Goal: Task Accomplishment & Management: Complete application form

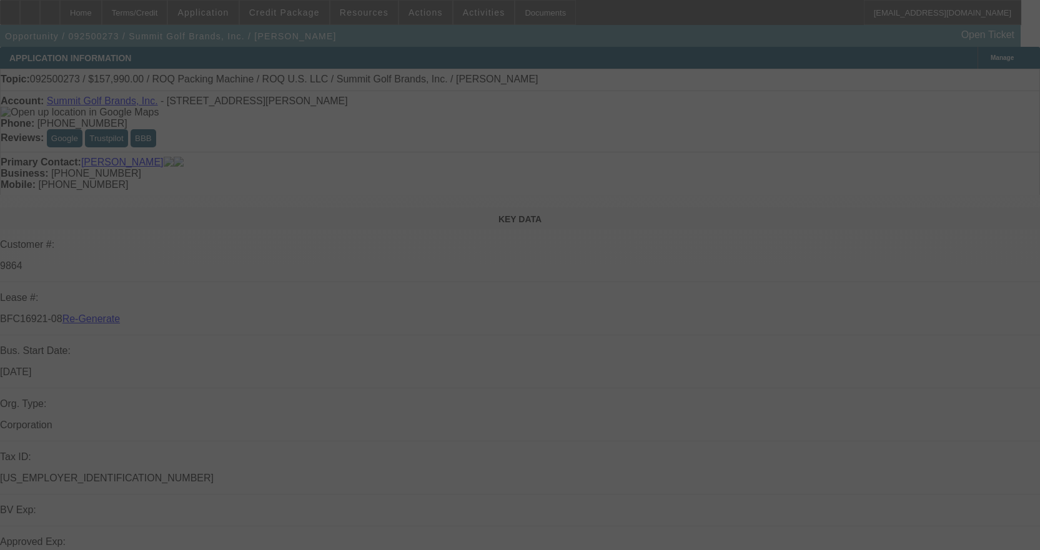
select select "3"
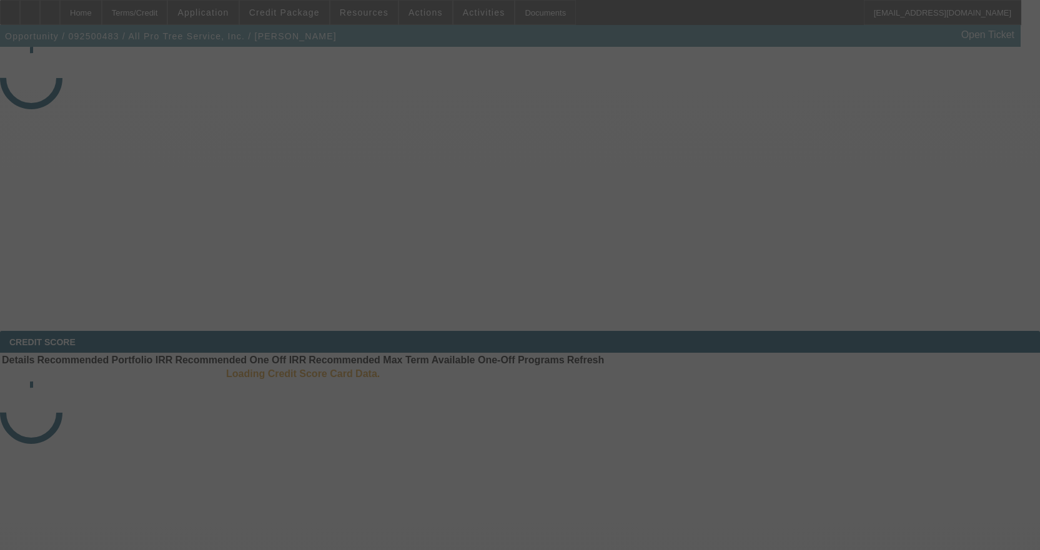
select select "4"
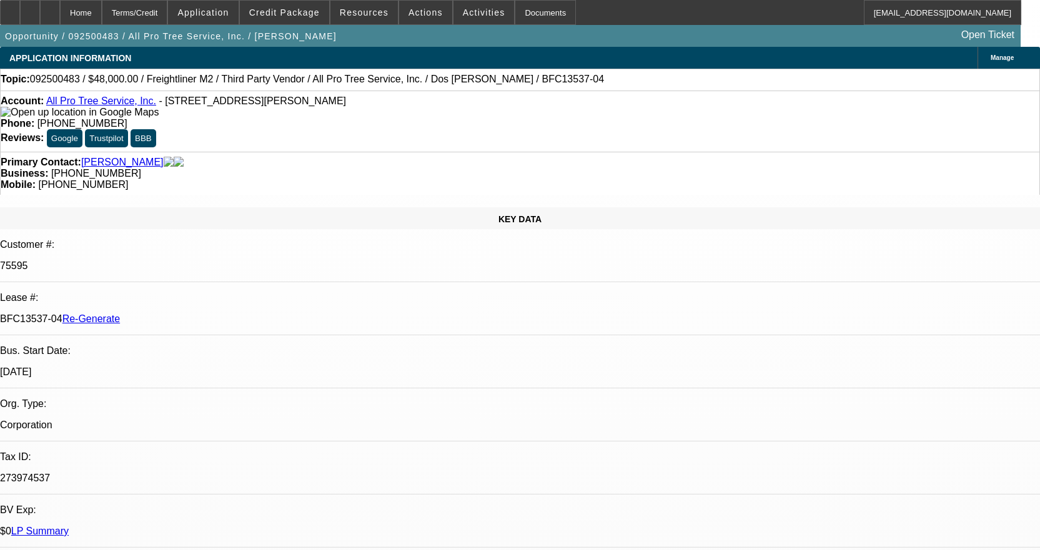
select select "0"
select select "6"
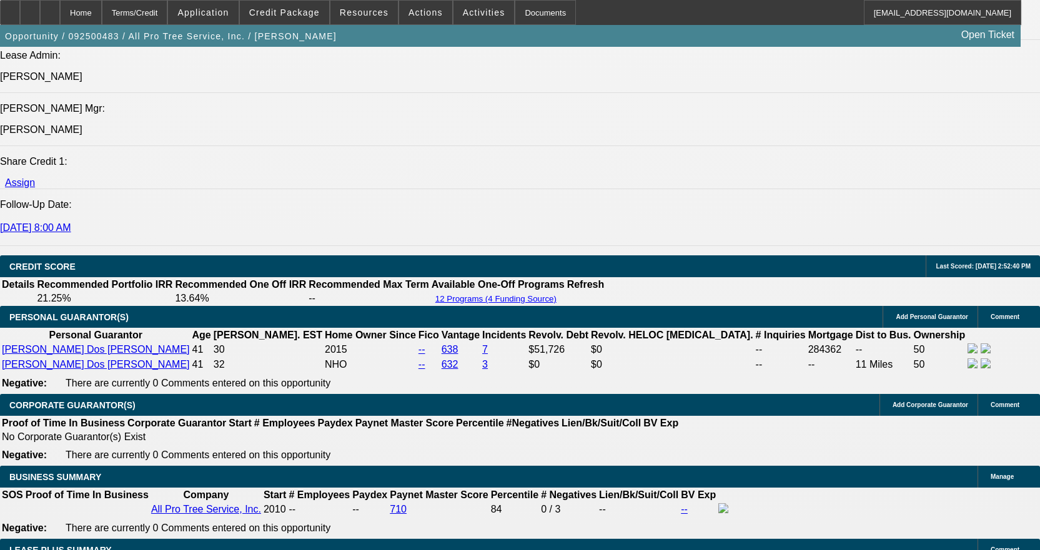
scroll to position [2060, 0]
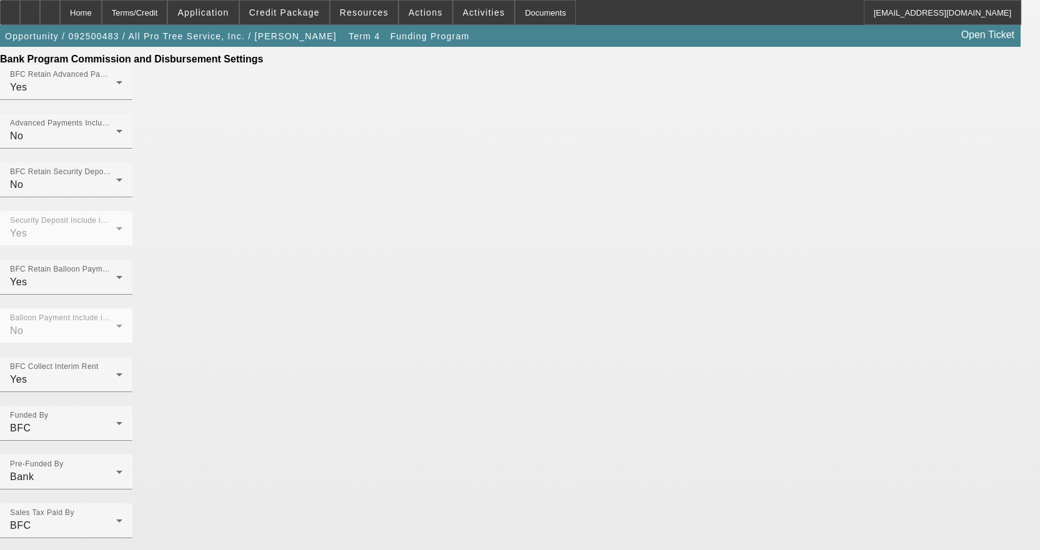
scroll to position [809, 0]
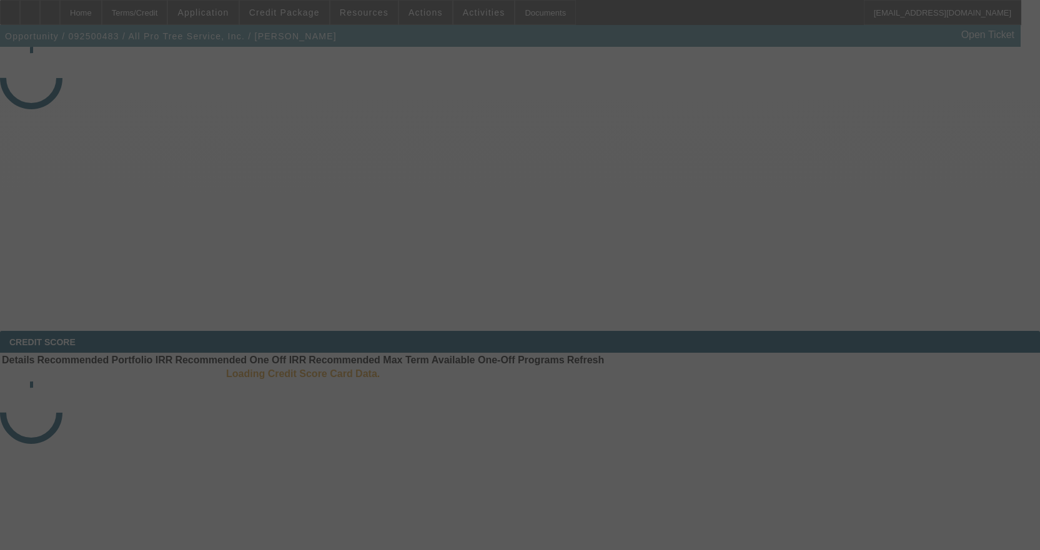
select select "4"
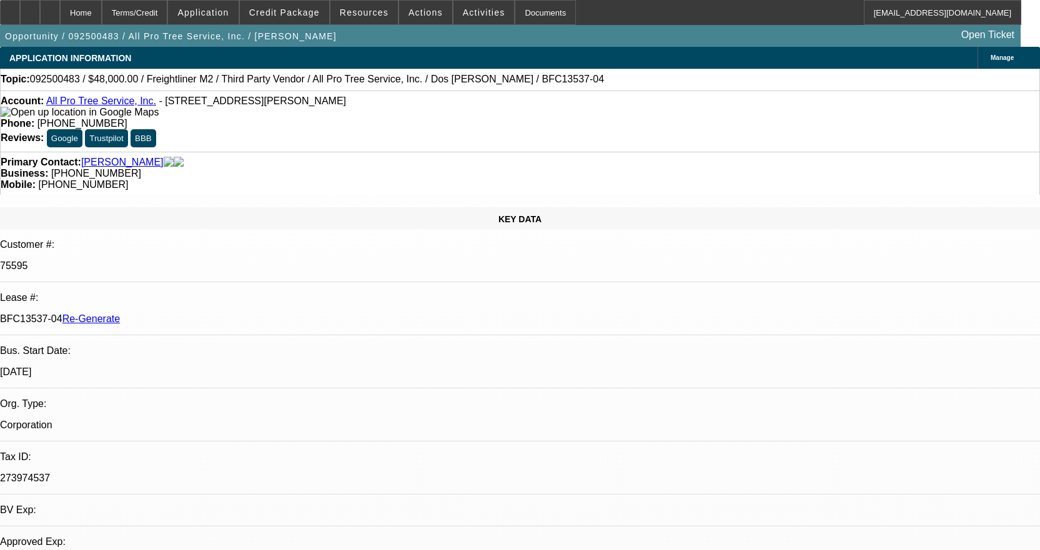
select select "0"
select select "6"
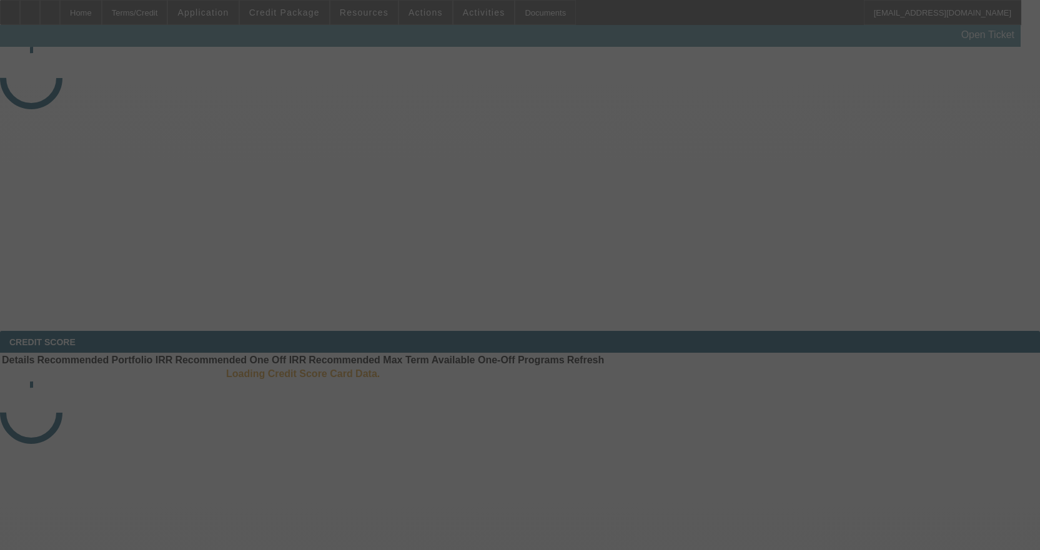
select select "3"
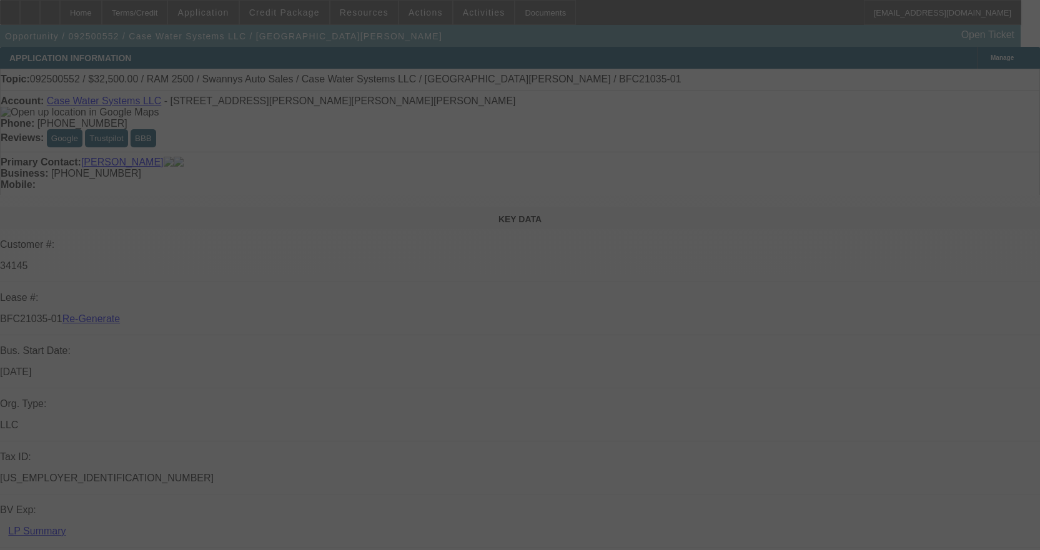
select select "0"
select select "2"
select select "0"
select select "6"
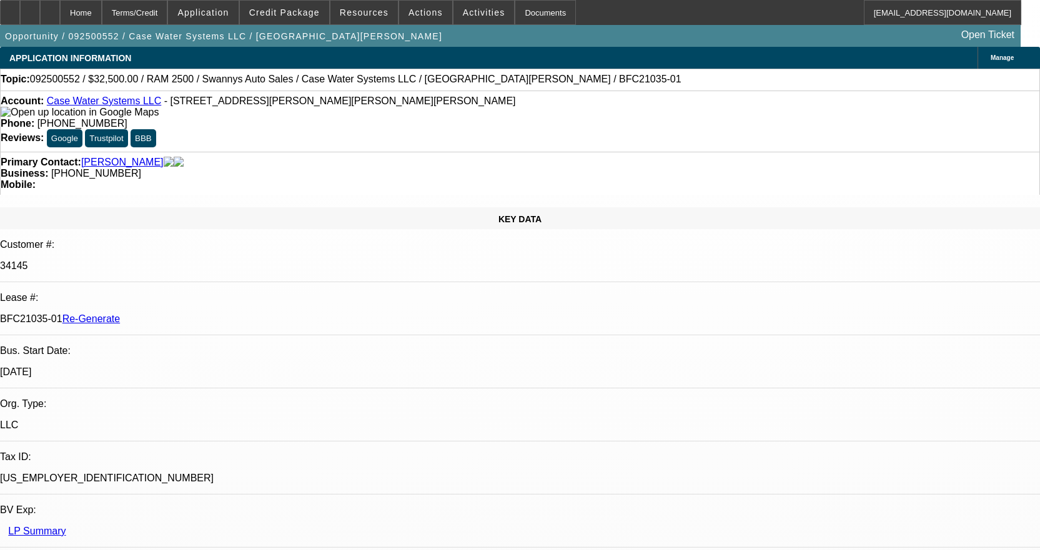
click at [108, 103] on link "Case Water Systems LLC" at bounding box center [104, 101] width 114 height 11
click at [50, 8] on icon at bounding box center [50, 8] width 0 height 0
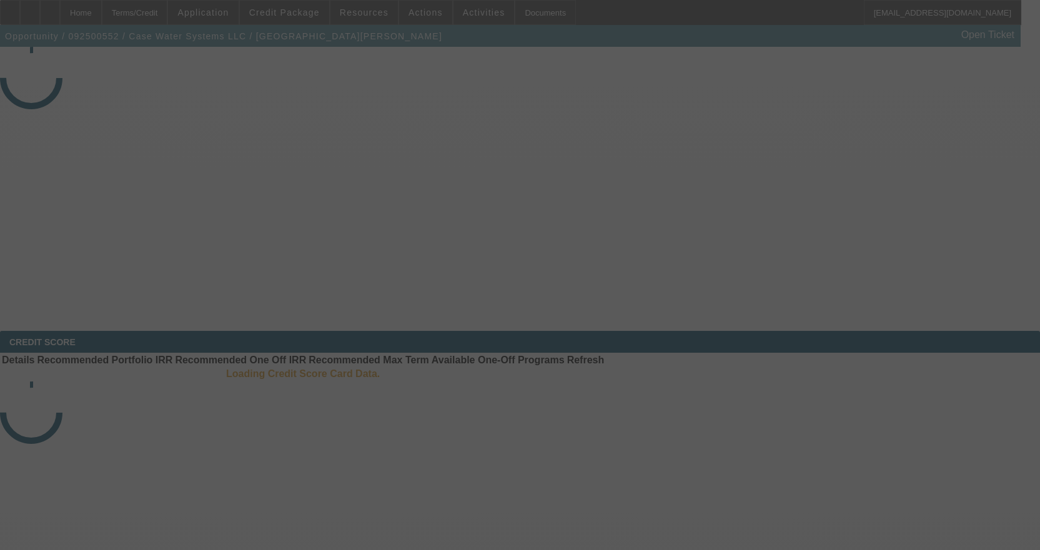
select select "3"
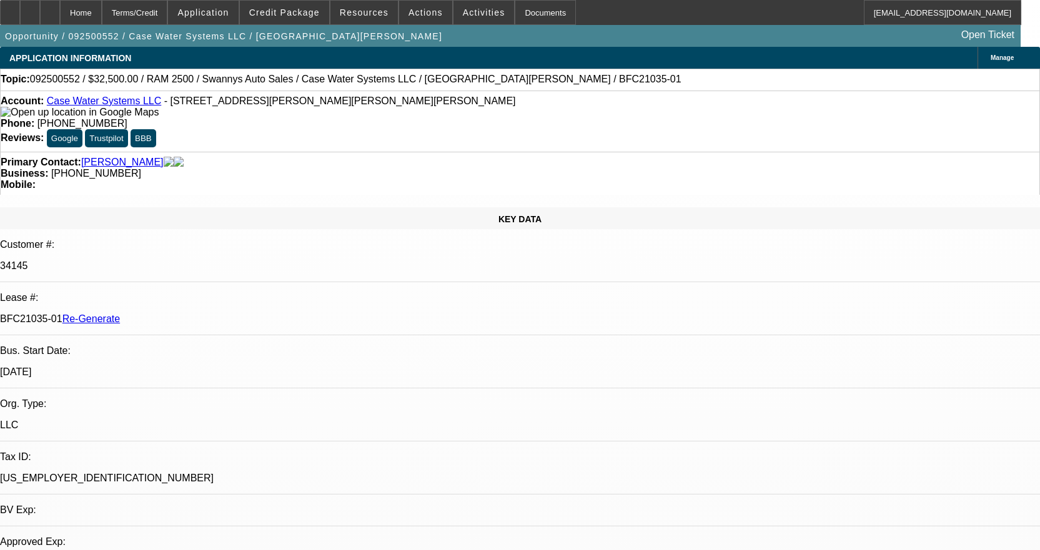
select select "0"
select select "2"
select select "0"
select select "6"
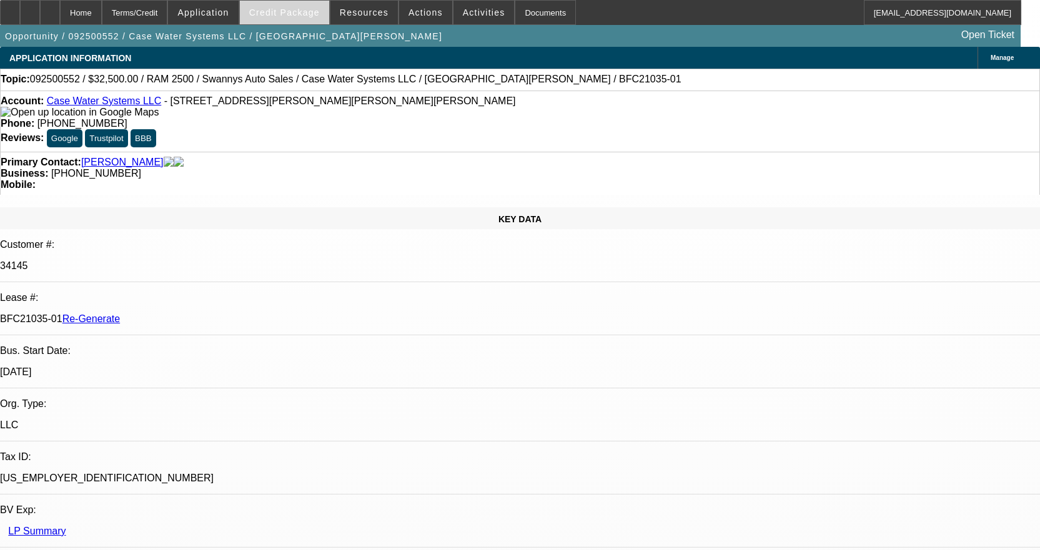
click at [290, 16] on span "Credit Package" at bounding box center [284, 12] width 71 height 10
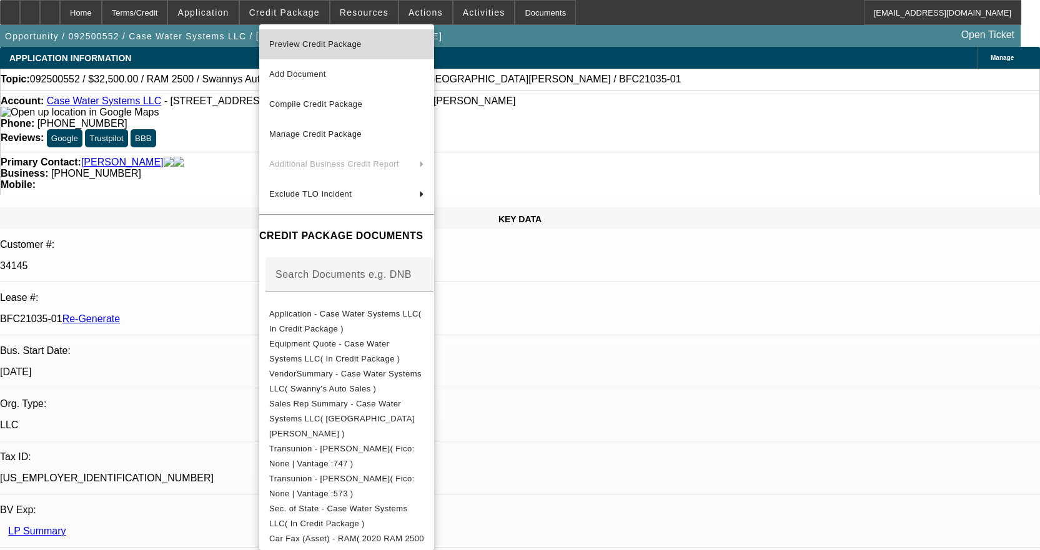
click at [294, 42] on span "Preview Credit Package" at bounding box center [315, 43] width 92 height 9
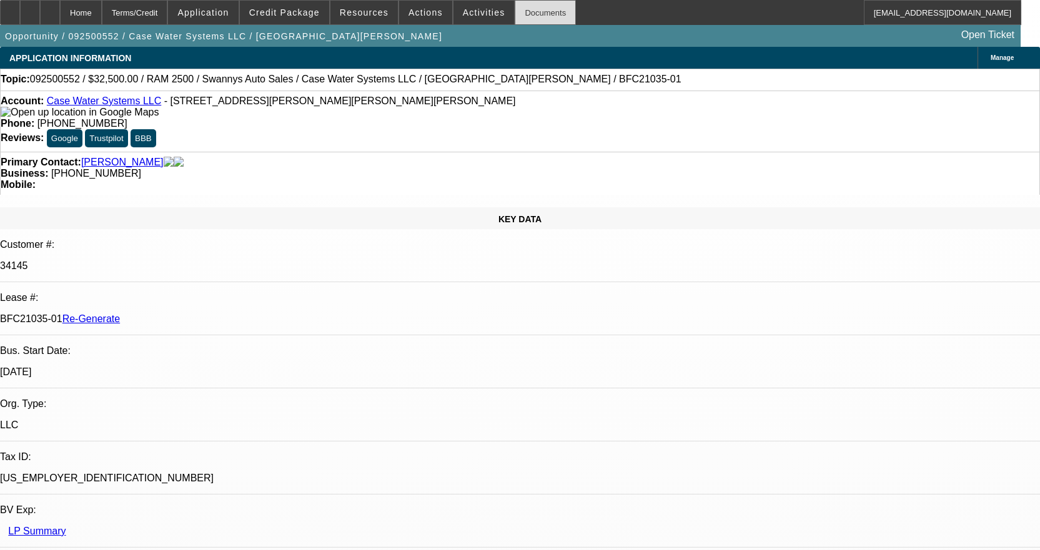
click at [528, 17] on div "Documents" at bounding box center [544, 12] width 61 height 25
click at [530, 14] on div "Documents" at bounding box center [544, 12] width 61 height 25
click at [466, 12] on span "Activities" at bounding box center [484, 12] width 42 height 10
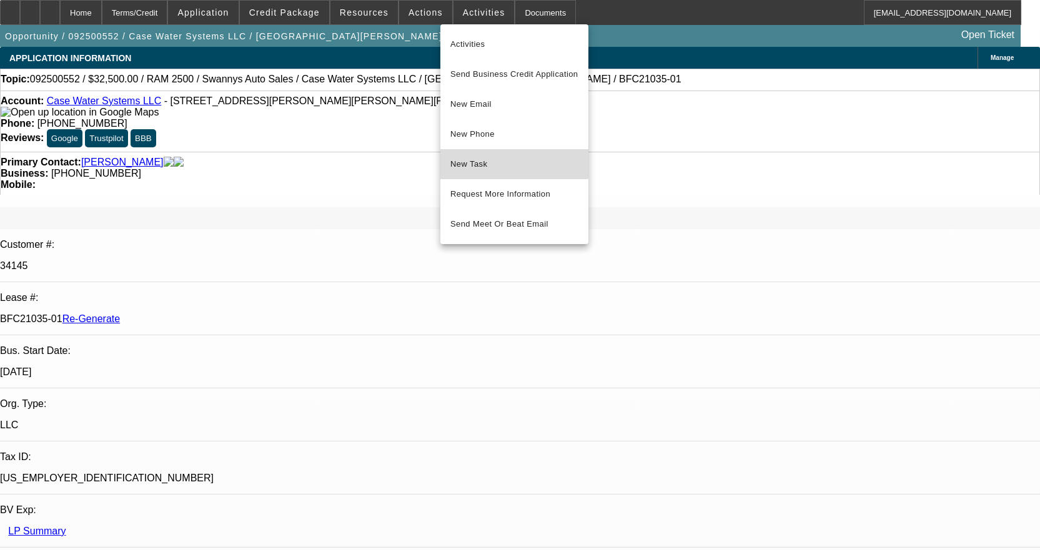
click at [490, 158] on span "New Task" at bounding box center [514, 164] width 128 height 15
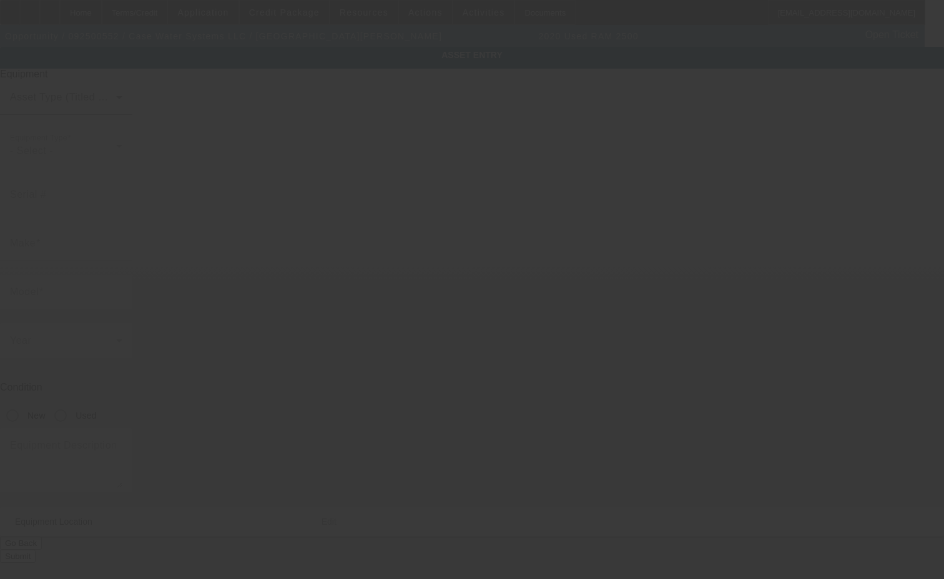
type input "[US_VEHICLE_IDENTIFICATION_NUMBER]"
type input "RAM"
type input "2500"
radio input "true"
type textarea "Reading Service Body"
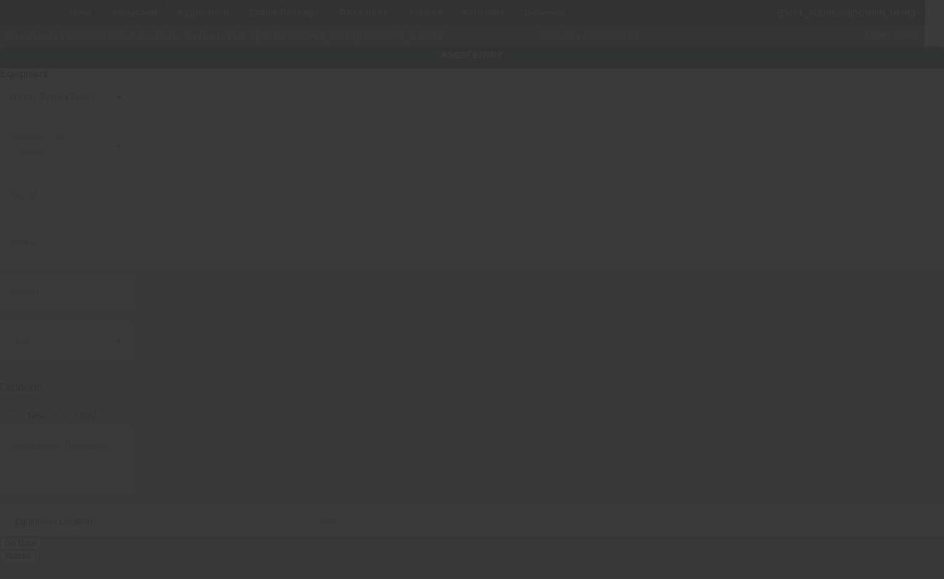
type input "[STREET_ADDRESS][PERSON_NAME][PERSON_NAME]"
type input "[PERSON_NAME]"
type input "28715"
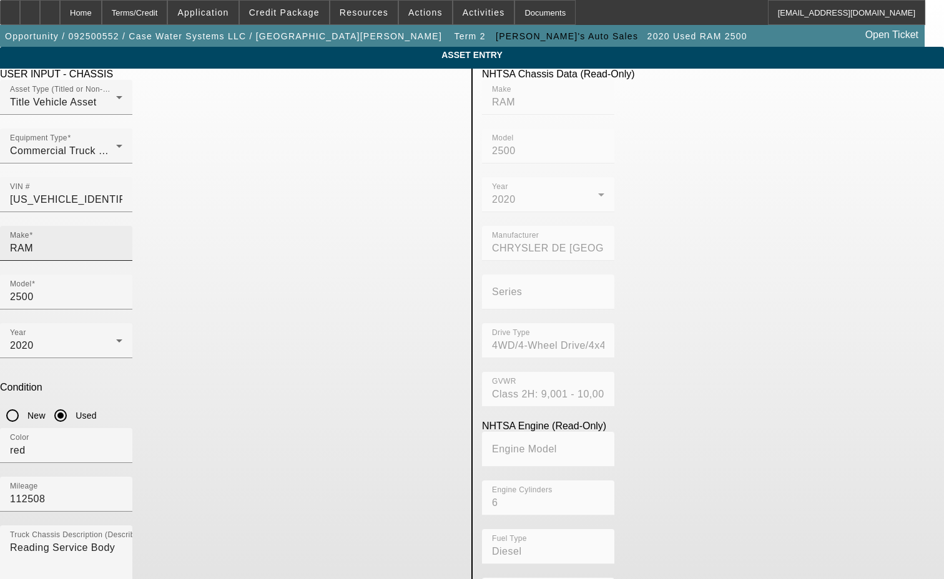
click at [122, 234] on div "Make RAM" at bounding box center [66, 243] width 112 height 35
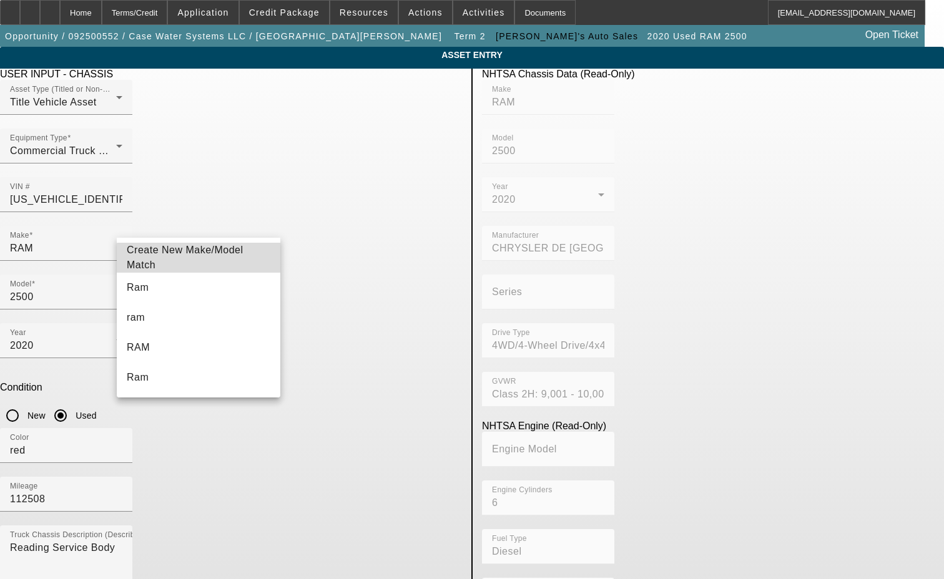
click at [202, 258] on span "Create New Make/Model Match" at bounding box center [185, 258] width 117 height 26
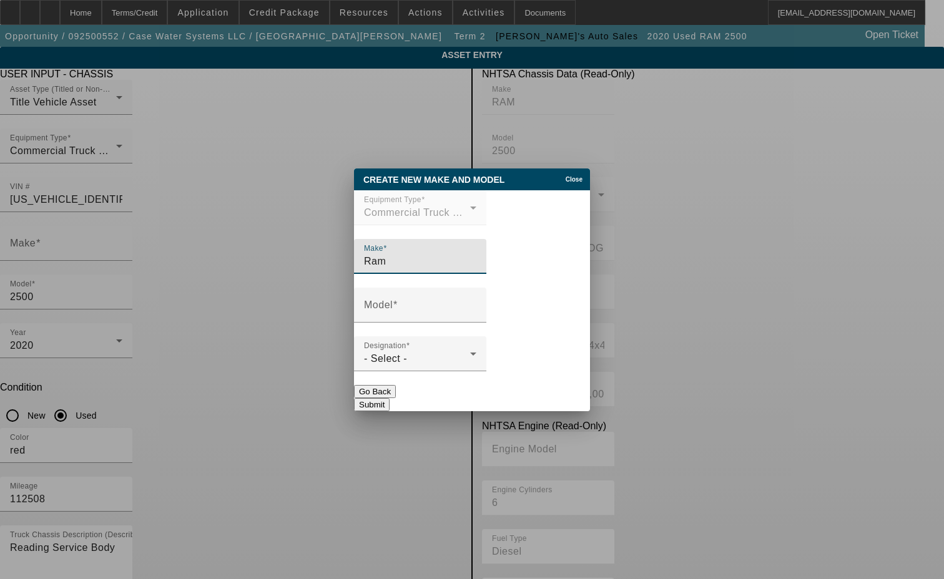
type input "Ram"
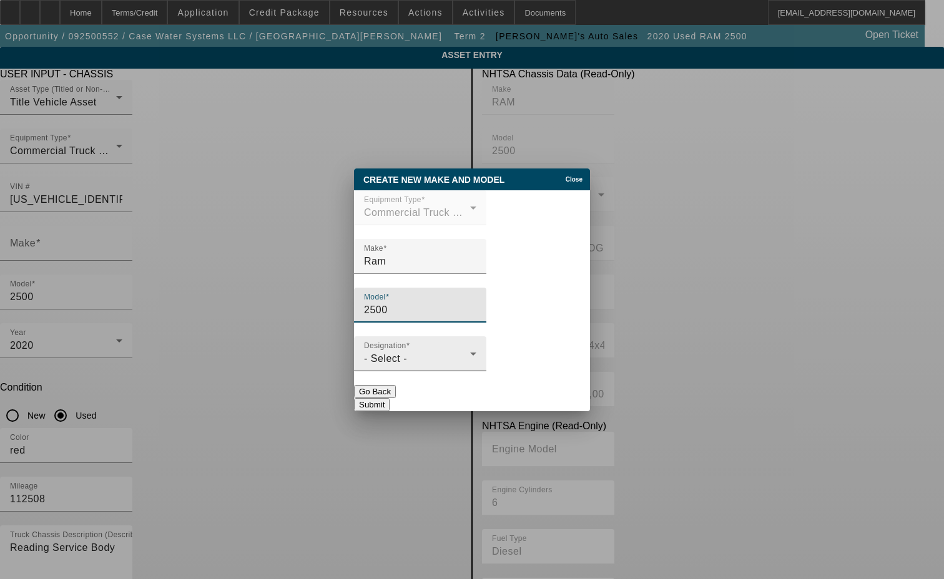
type input "2500"
click at [405, 363] on span "- Select -" at bounding box center [385, 358] width 43 height 11
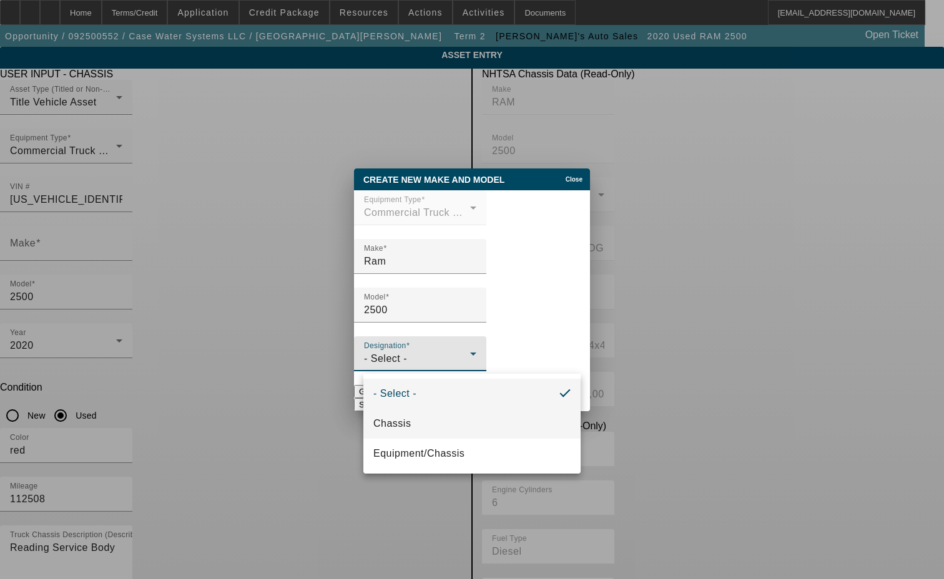
click at [401, 415] on mat-option "Chassis" at bounding box center [471, 424] width 217 height 30
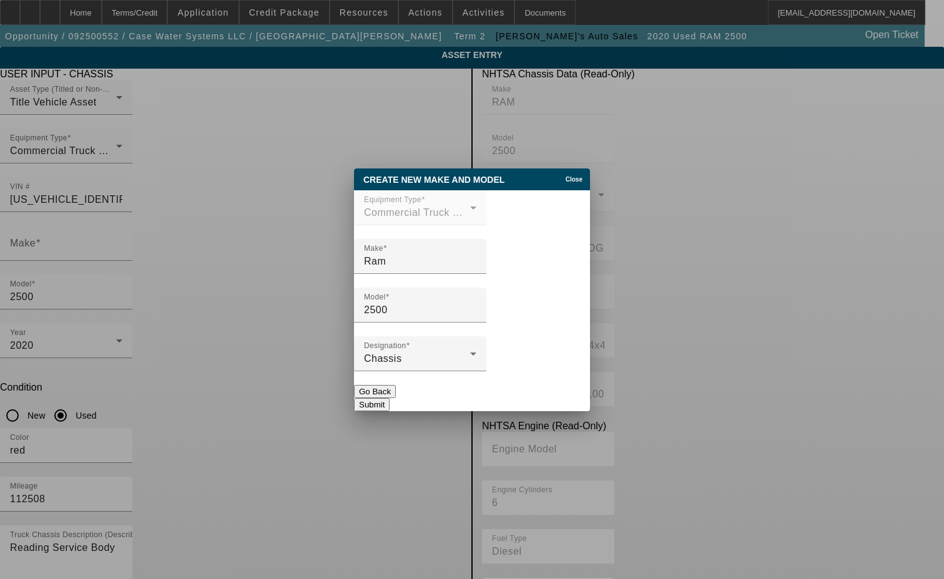
click at [390, 398] on button "Submit" at bounding box center [372, 404] width 36 height 13
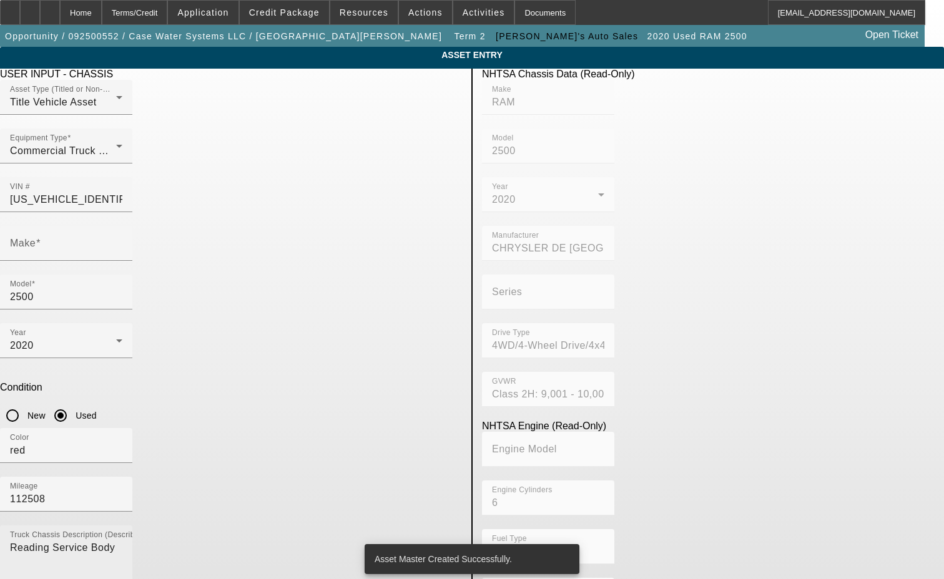
type input "Ram"
drag, startPoint x: 216, startPoint y: 372, endPoint x: 101, endPoint y: 371, distance: 114.9
click at [101, 370] on app-asset-collateral-manage "ASSET ENTRY Delete asset USER INPUT - CHASSIS Asset Type (Titled or Non-Titled)…" at bounding box center [472, 393] width 944 height 692
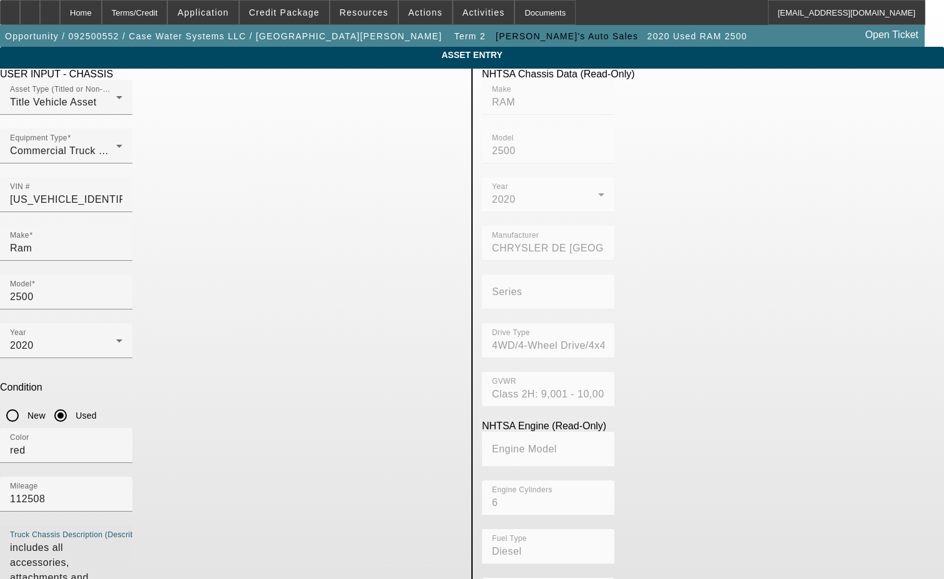
type textarea "includes all accessories, attachments and options"
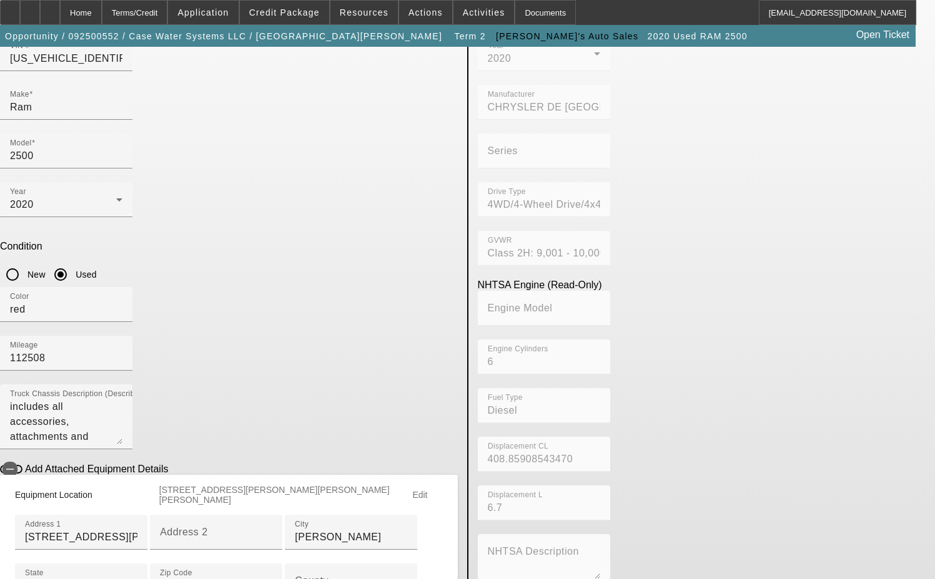
scroll to position [187, 0]
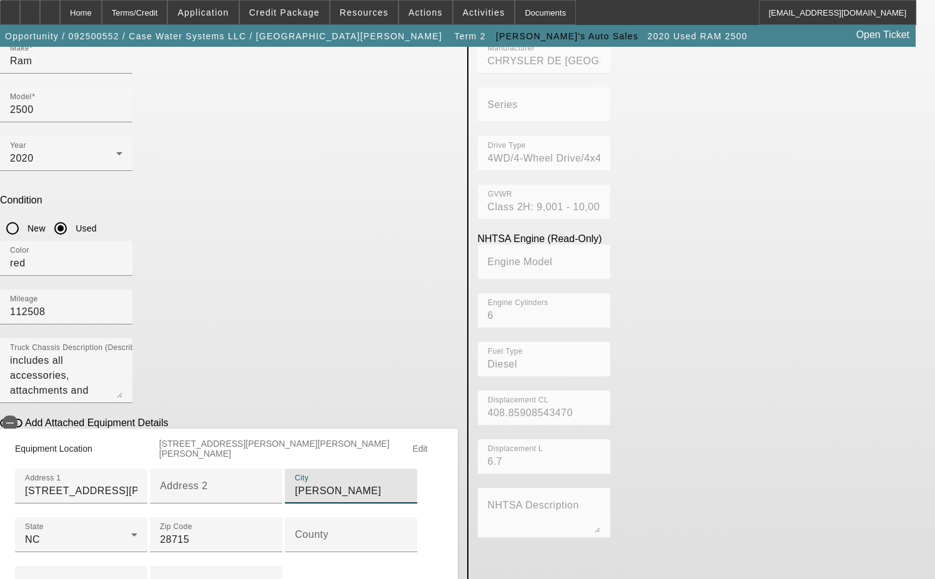
drag, startPoint x: 192, startPoint y: 435, endPoint x: 96, endPoint y: 435, distance: 95.5
click at [97, 435] on app-asset-collateral-manage "ASSET ENTRY Delete asset USER INPUT - CHASSIS Asset Type (Titled or Non-Titled)…" at bounding box center [467, 256] width 935 height 792
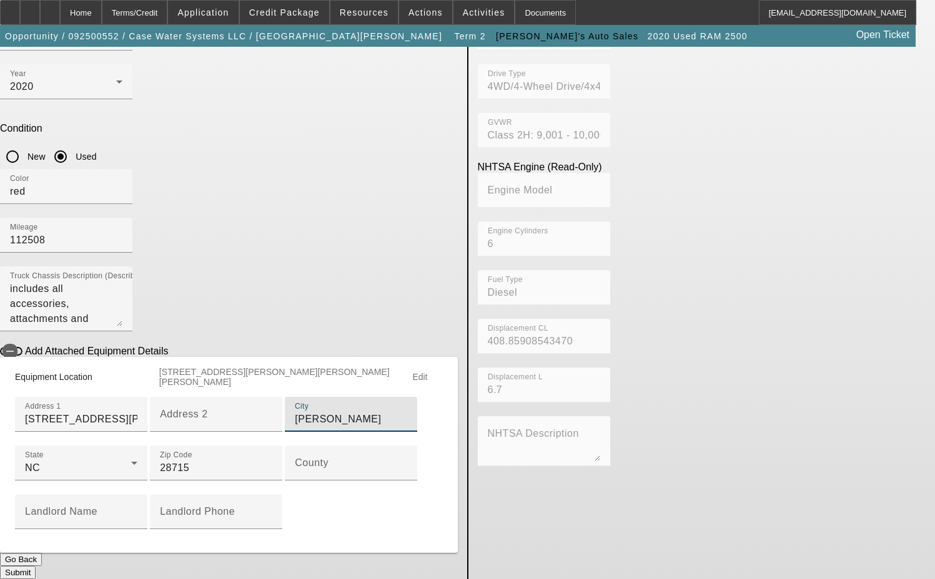
scroll to position [375, 0]
type input "Candler"
click at [295, 461] on input "County" at bounding box center [351, 468] width 112 height 15
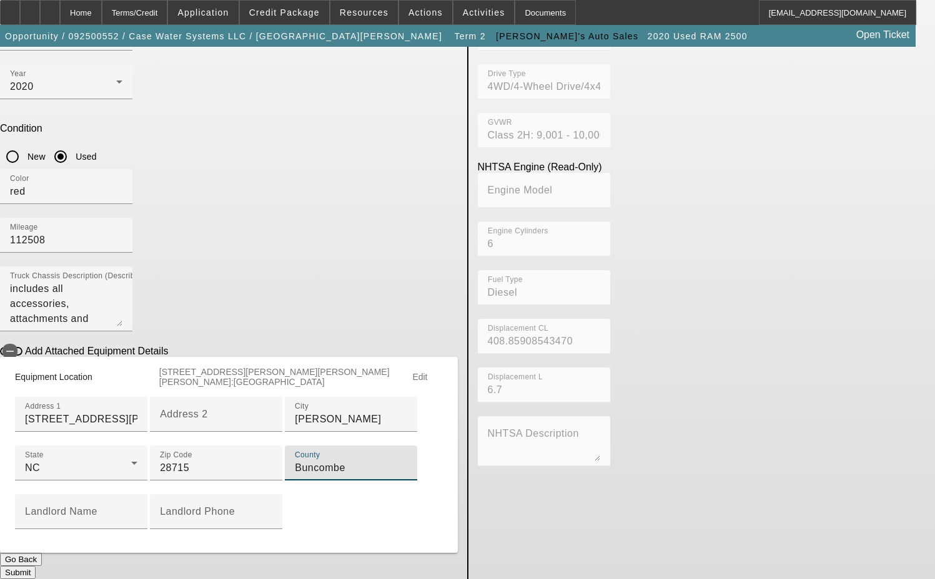
type input "Buncombe"
click at [36, 566] on button "Submit" at bounding box center [18, 572] width 36 height 13
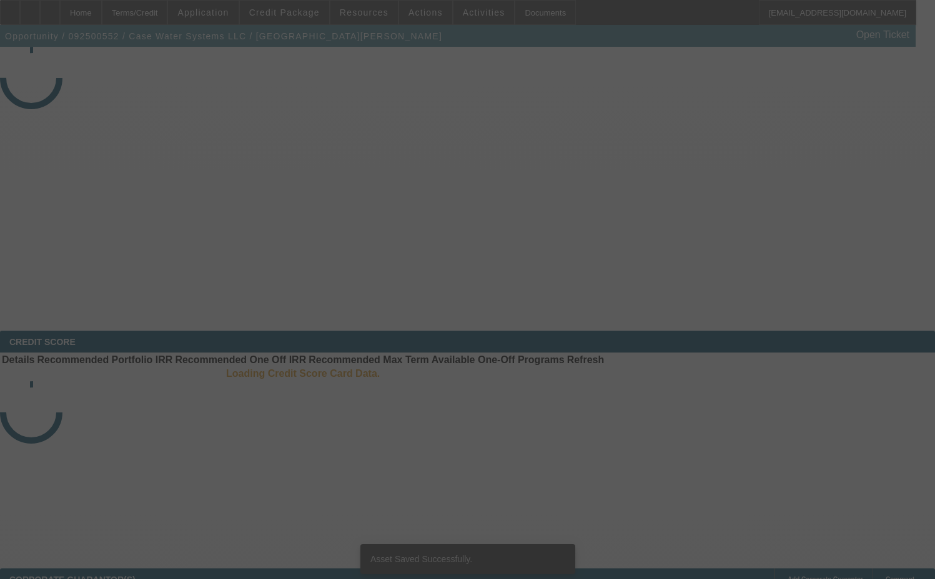
select select "3"
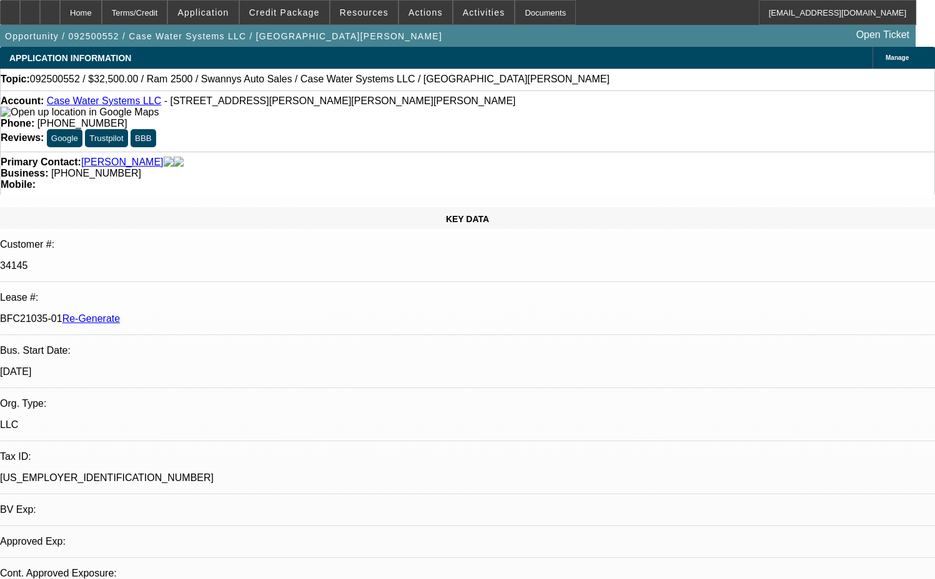
select select "0"
select select "2"
select select "0"
select select "6"
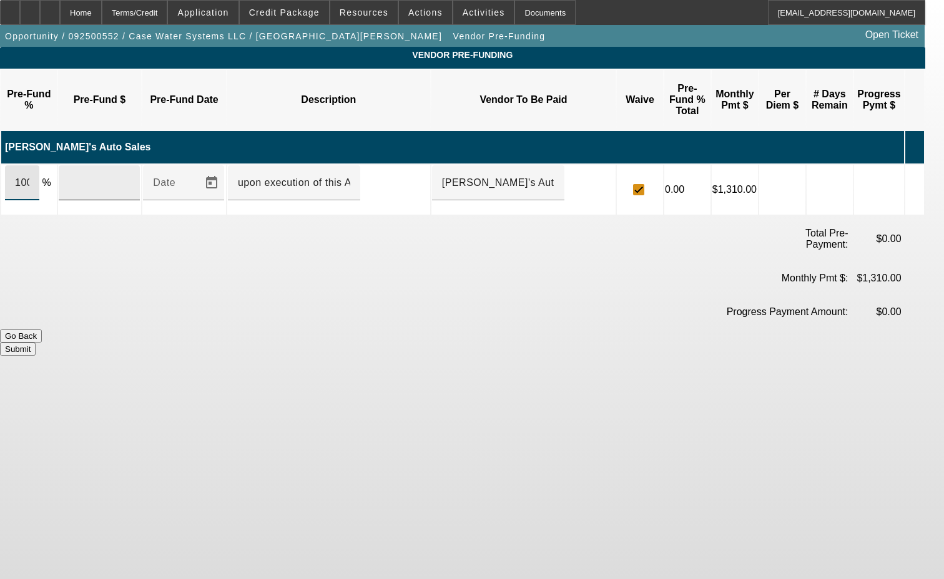
drag, startPoint x: 39, startPoint y: 152, endPoint x: 142, endPoint y: 153, distance: 103.0
click at [39, 165] on div "100" at bounding box center [22, 182] width 34 height 35
type input "$39,340.00"
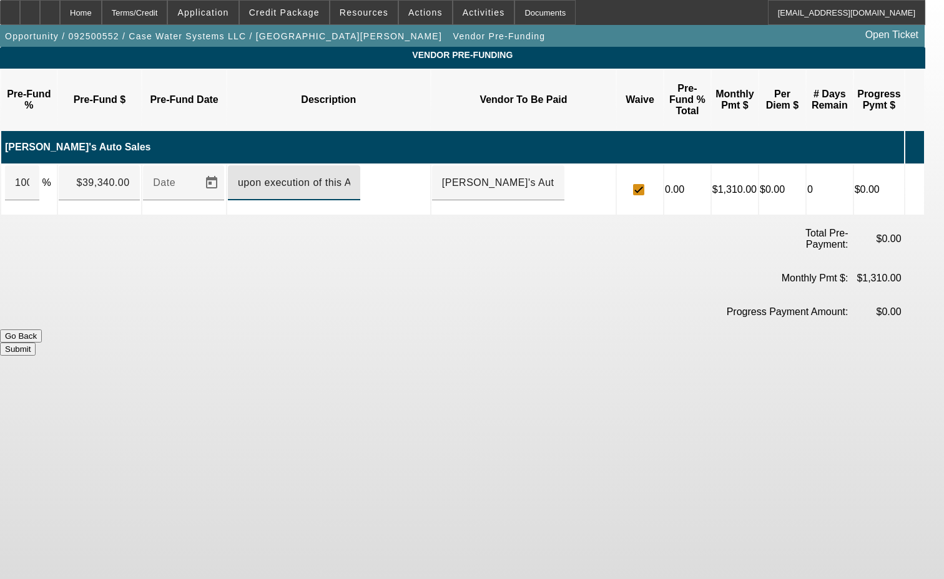
click at [265, 175] on input "upon execution of this Agreement" at bounding box center [294, 182] width 112 height 15
type input "Upon execution of this agreement"
click at [36, 343] on button "Submit" at bounding box center [18, 349] width 36 height 13
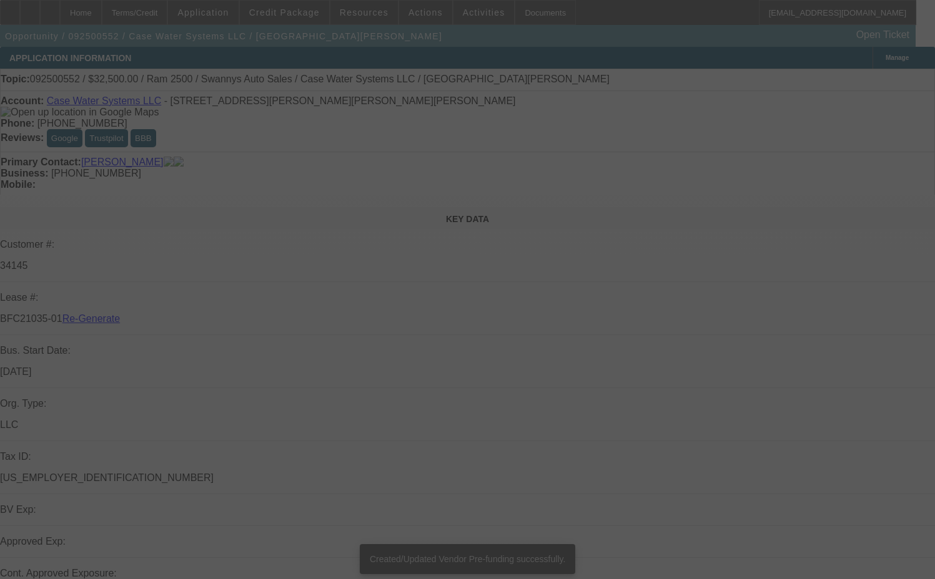
select select "3"
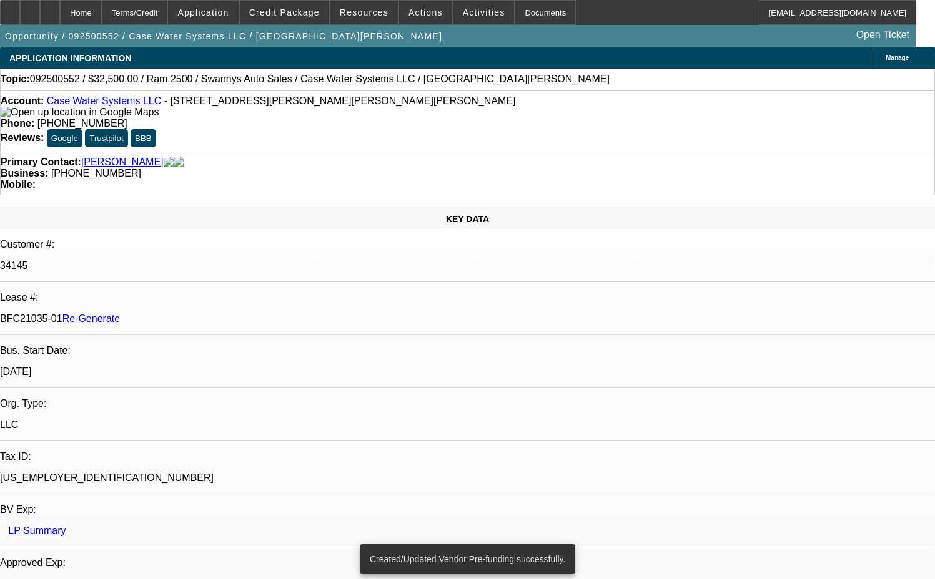
select select "0"
select select "2"
select select "0"
select select "6"
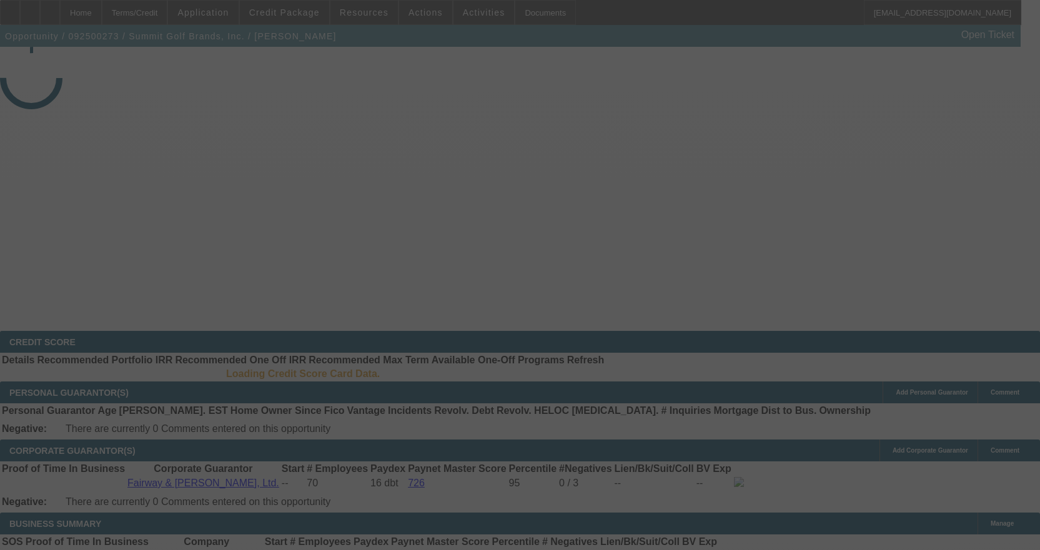
select select "3"
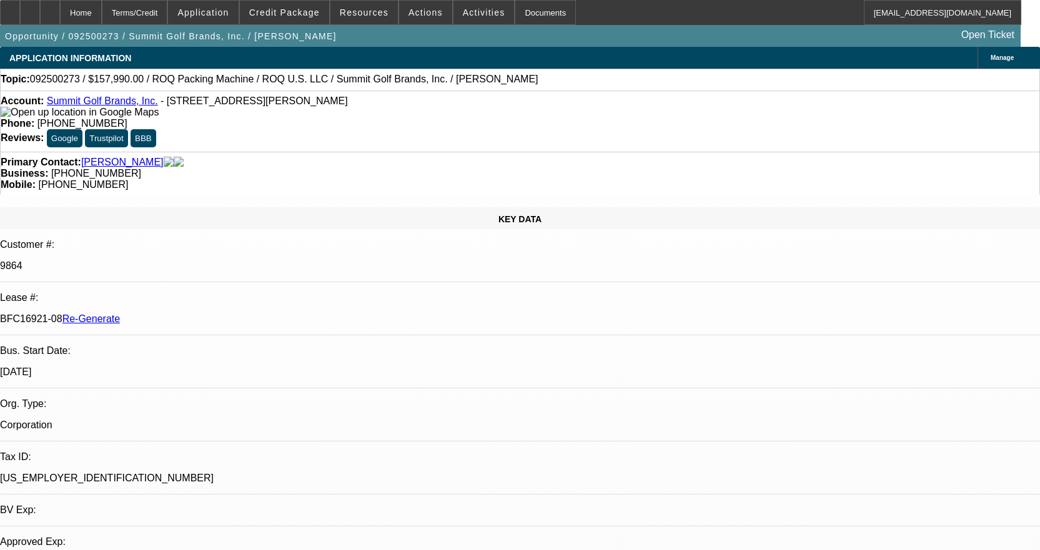
select select "0"
select select "0.1"
select select "4"
click at [529, 12] on div "Documents" at bounding box center [544, 12] width 61 height 25
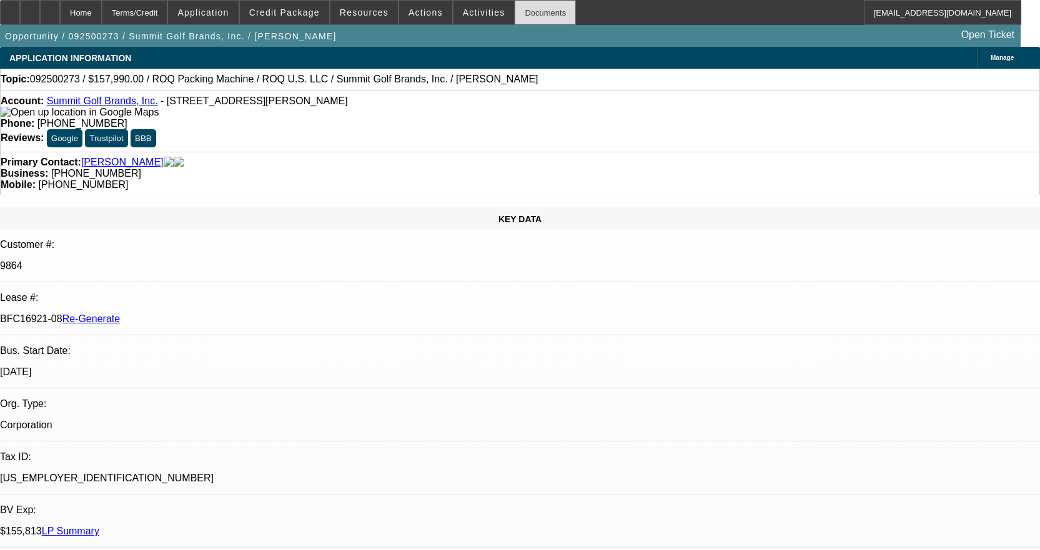
click at [531, 16] on div "Documents" at bounding box center [544, 12] width 61 height 25
click at [536, 22] on div "Documents" at bounding box center [544, 12] width 61 height 25
click at [480, 17] on span at bounding box center [483, 13] width 61 height 30
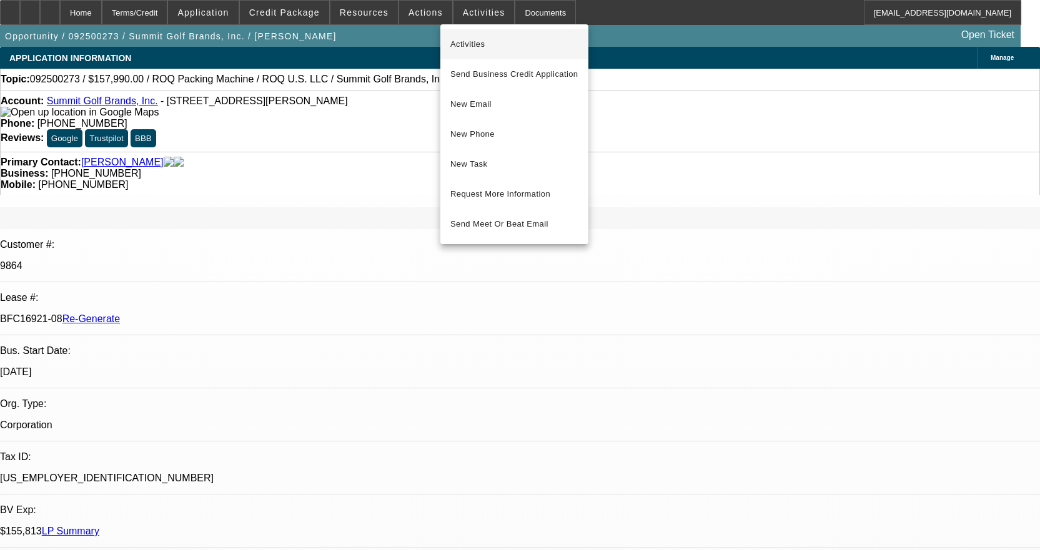
click at [473, 43] on span "Activities" at bounding box center [514, 44] width 128 height 15
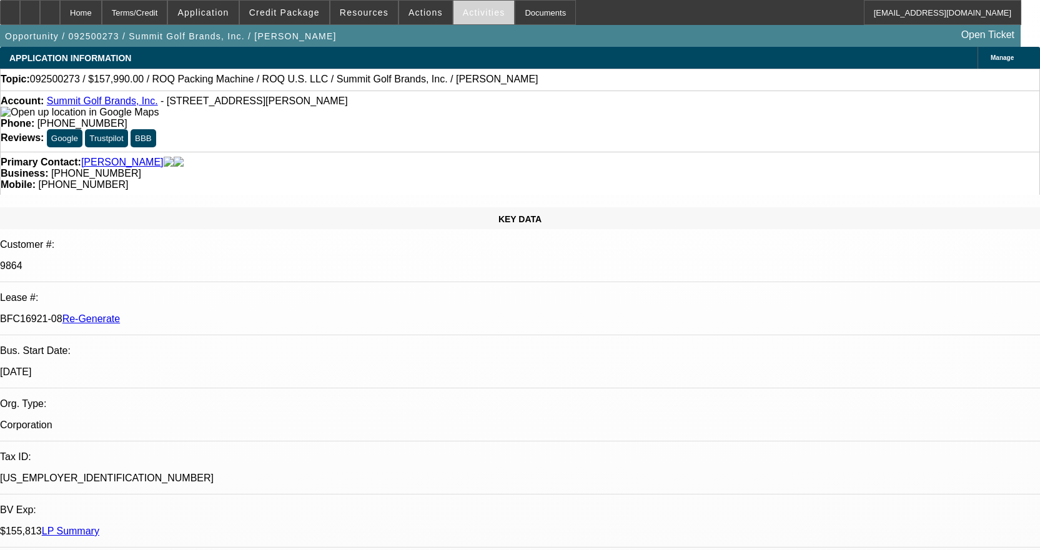
click at [466, 11] on span "Activities" at bounding box center [484, 12] width 42 height 10
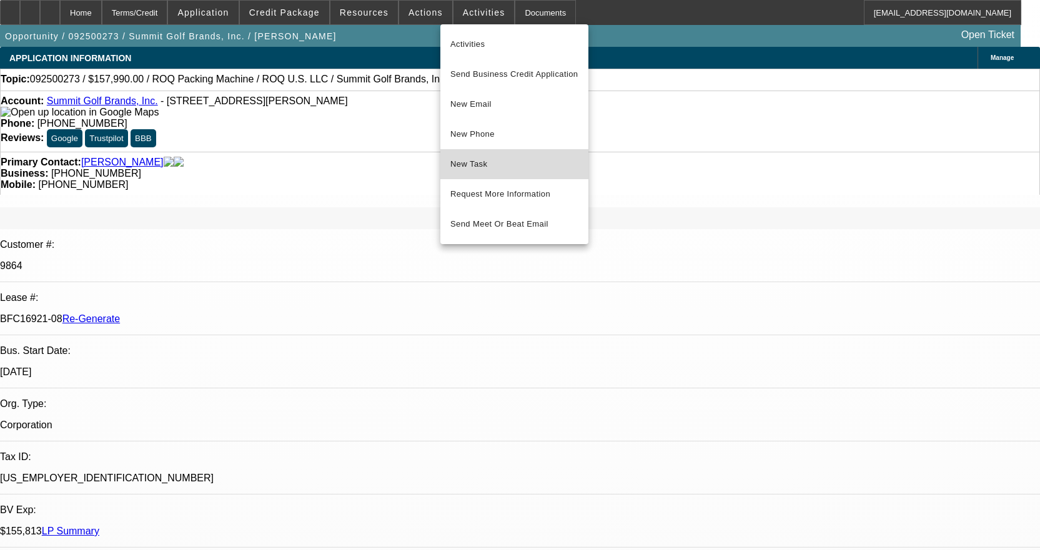
click at [472, 158] on span "New Task" at bounding box center [514, 164] width 128 height 15
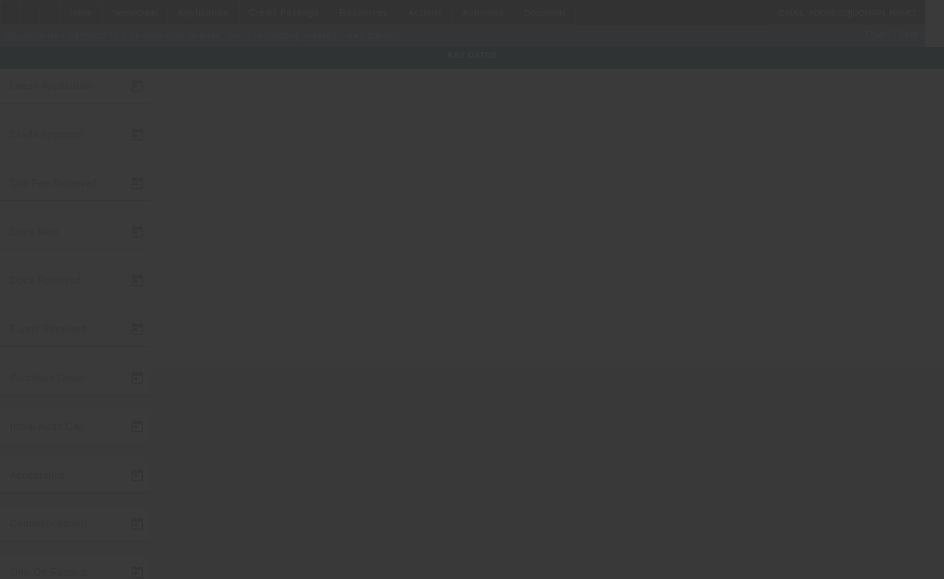
type input "[DATE]"
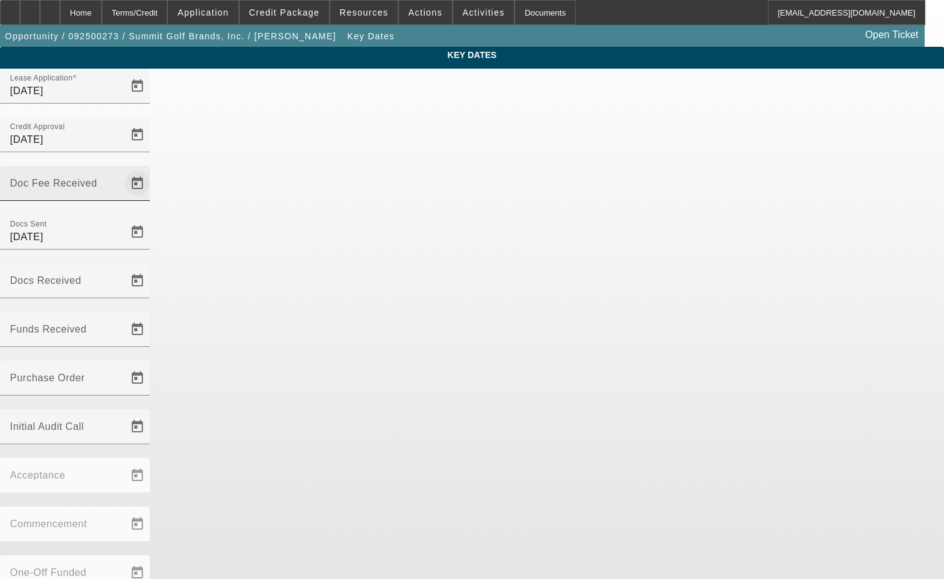
click at [152, 169] on span "Open calendar" at bounding box center [137, 184] width 30 height 30
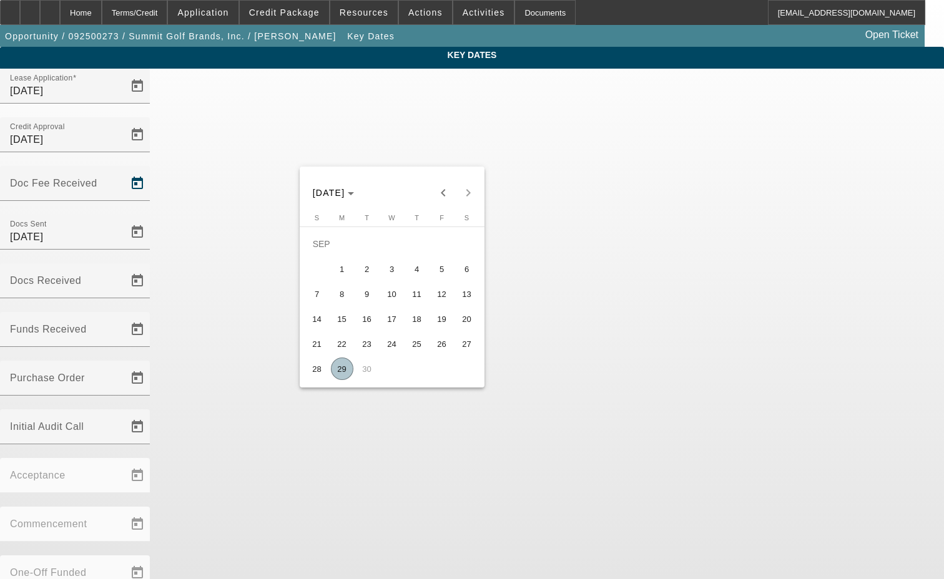
click at [349, 372] on span "29" at bounding box center [342, 369] width 22 height 22
type input "[DATE]"
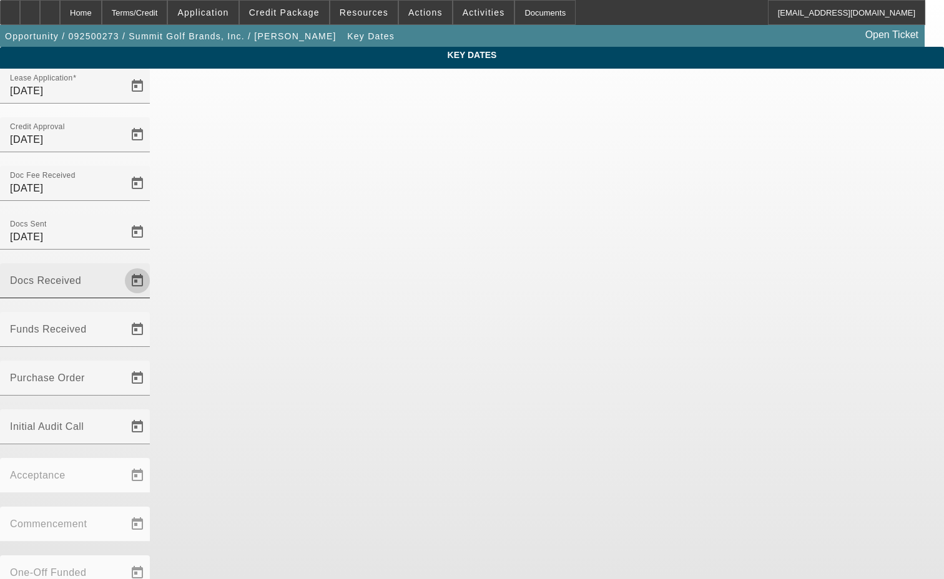
click at [152, 266] on span "Open calendar" at bounding box center [137, 281] width 30 height 30
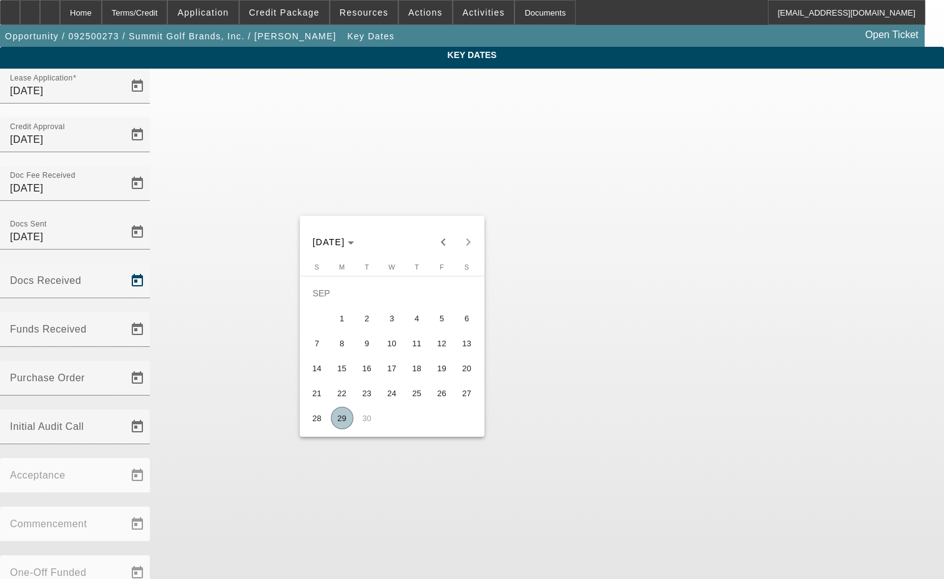
click at [341, 423] on span "29" at bounding box center [342, 418] width 22 height 22
type input "[DATE]"
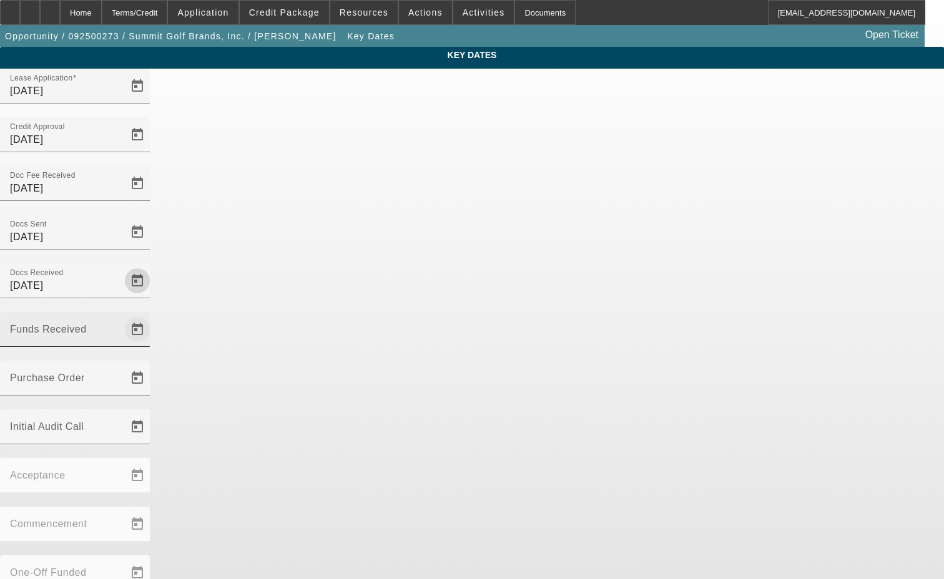
click at [152, 315] on span "Open calendar" at bounding box center [137, 330] width 30 height 30
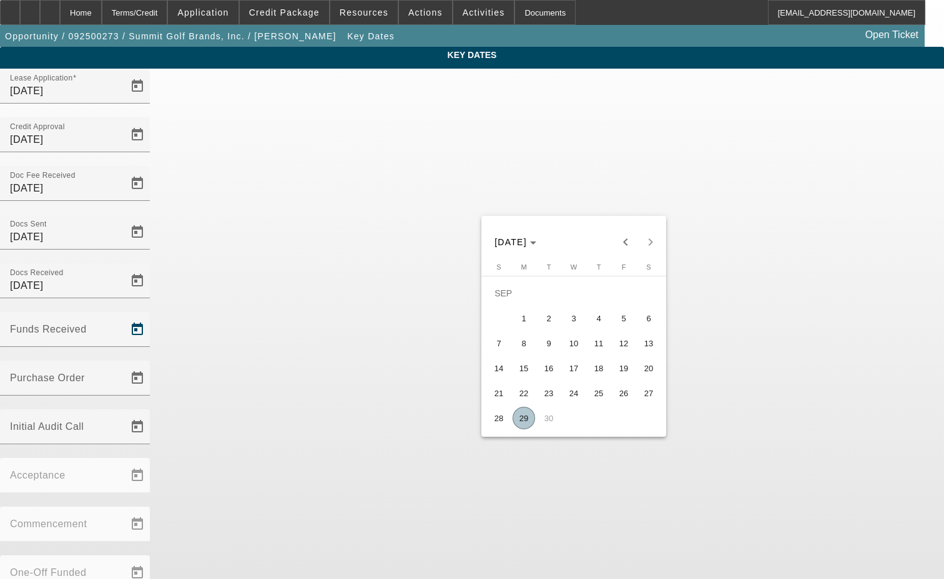
click at [522, 424] on span "29" at bounding box center [524, 418] width 22 height 22
type input "[DATE]"
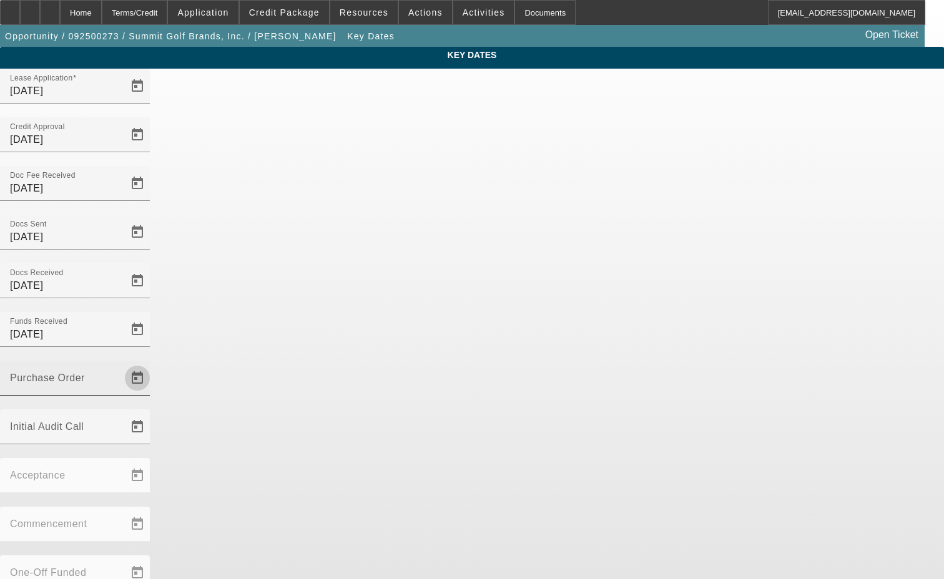
click at [152, 363] on span "Open calendar" at bounding box center [137, 378] width 30 height 30
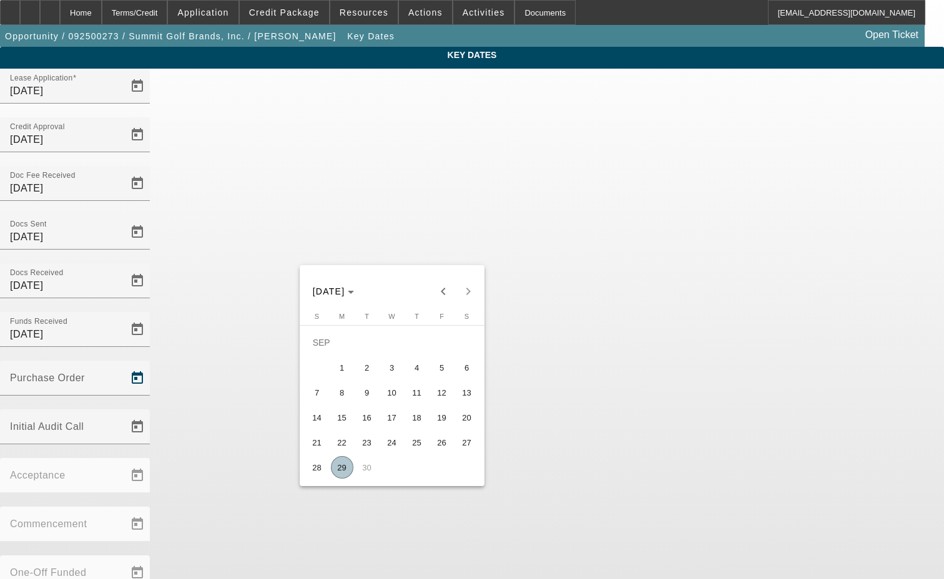
click at [345, 478] on span "29" at bounding box center [342, 467] width 22 height 22
type input "[DATE]"
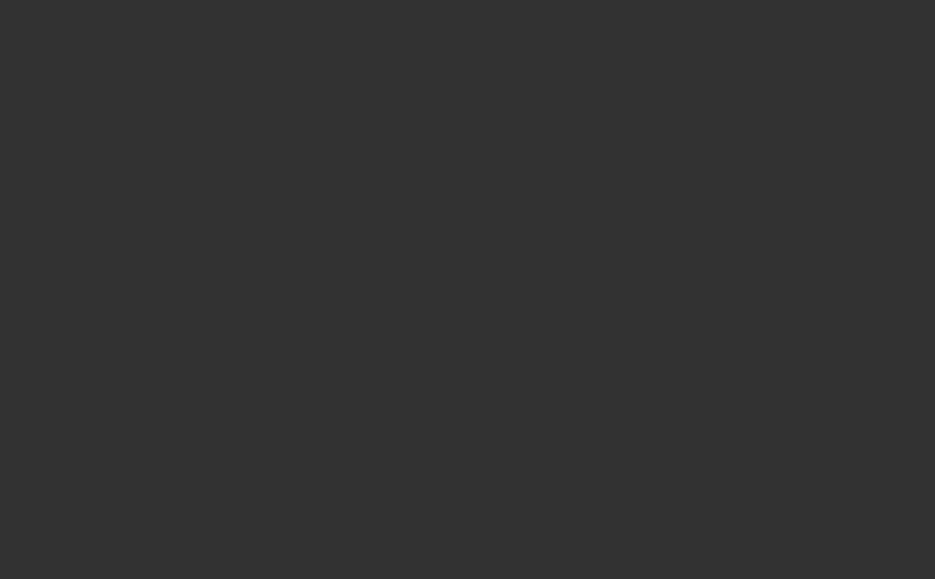
select select "3"
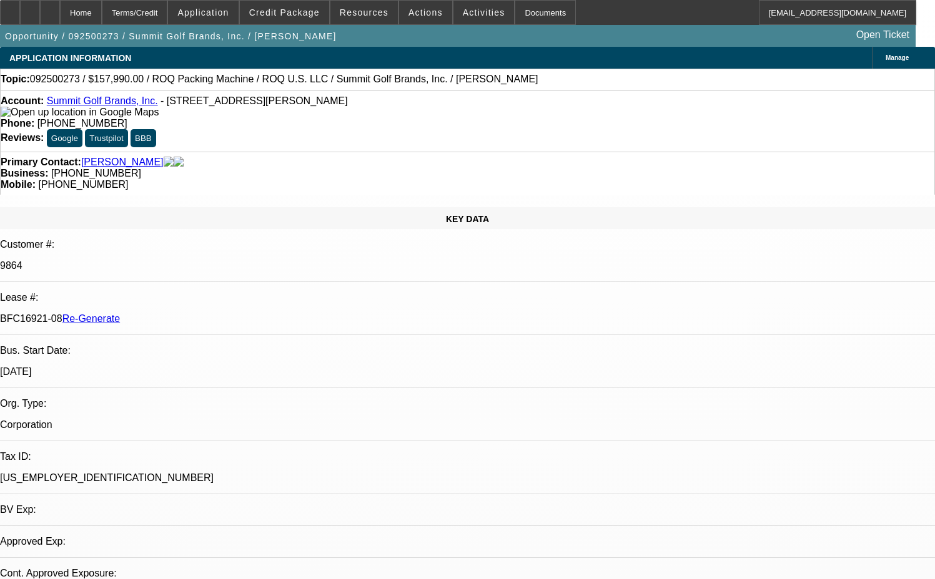
select select "0"
select select "0.1"
select select "4"
